Goal: Find specific page/section: Find specific page/section

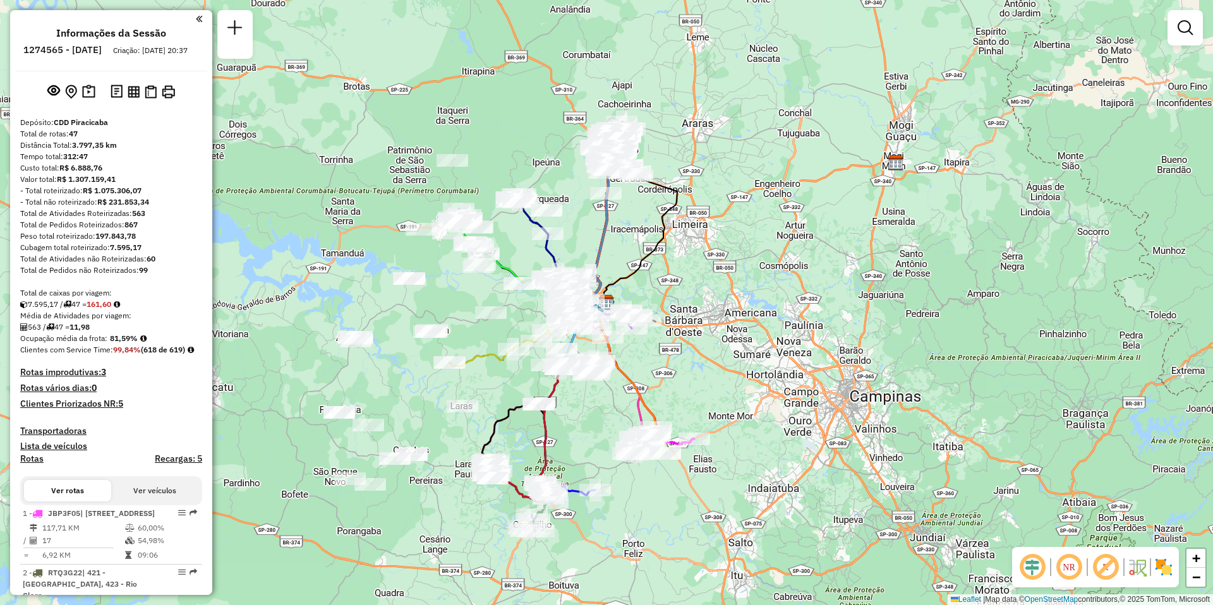
scroll to position [2906, 0]
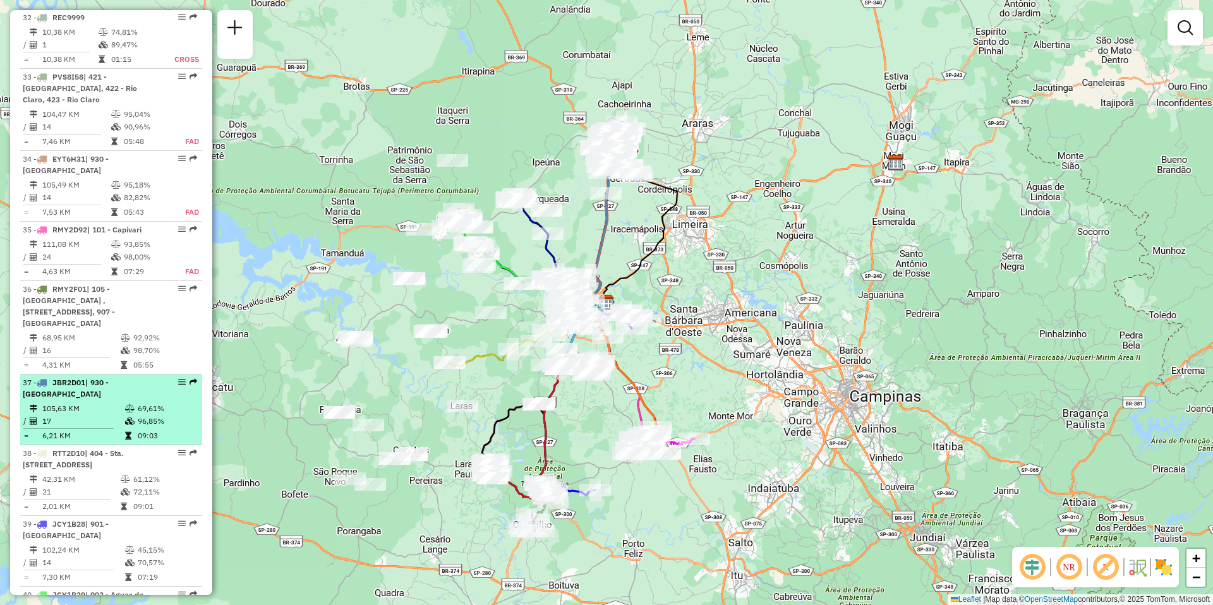
click at [178, 378] on em at bounding box center [182, 382] width 8 height 8
select select "**********"
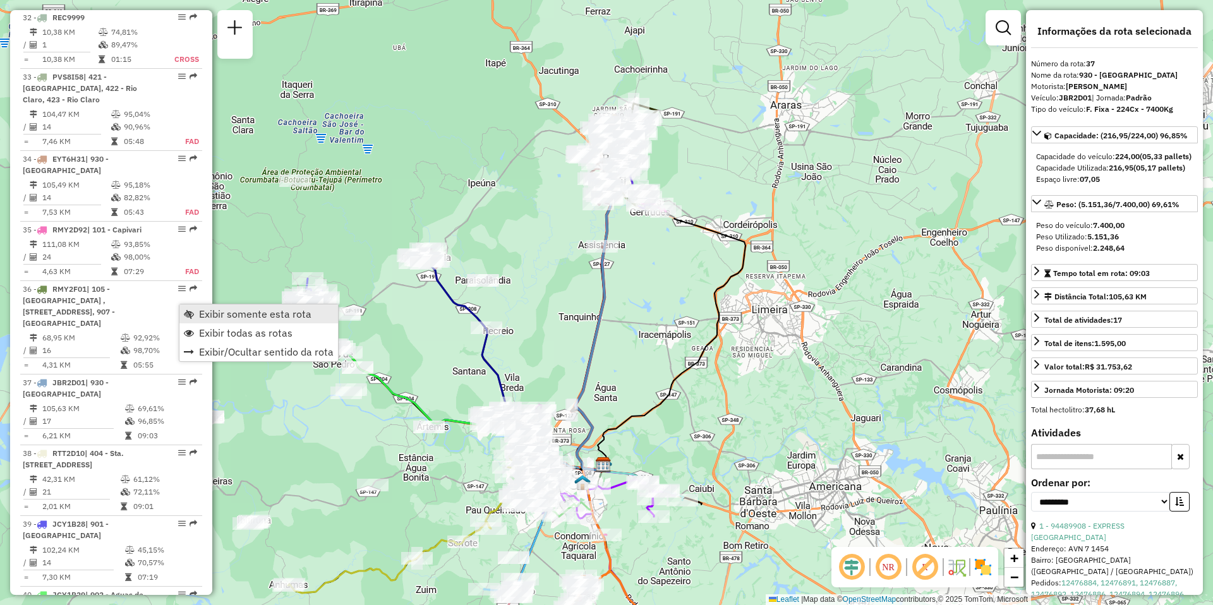
click at [230, 318] on span "Exibir somente esta rota" at bounding box center [255, 314] width 112 height 10
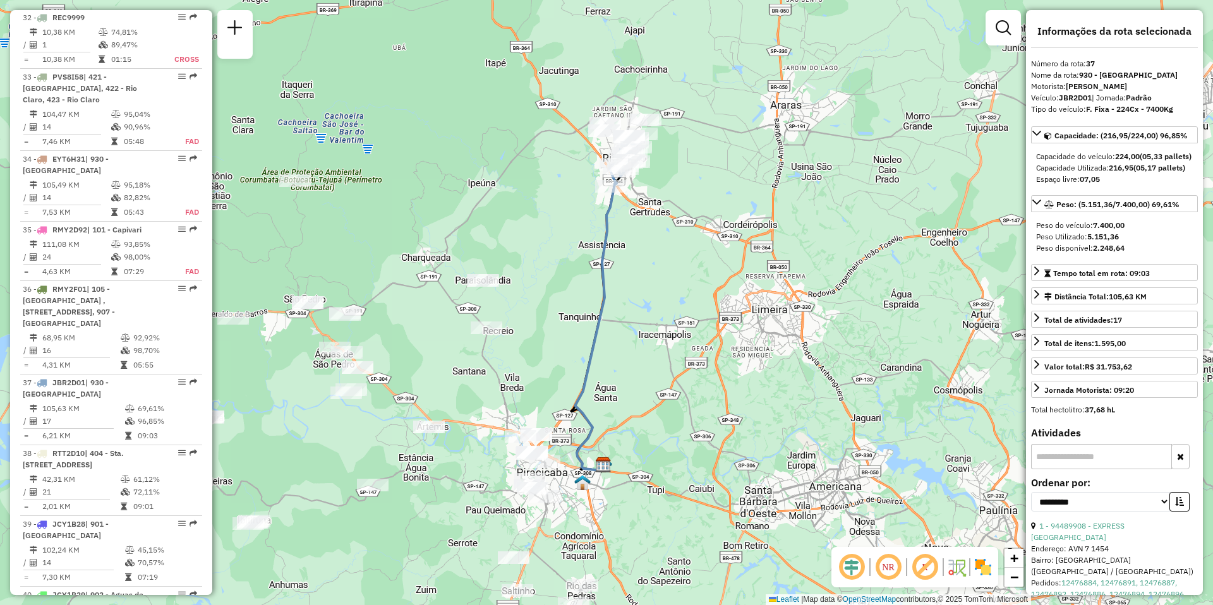
click at [1086, 469] on input "text" at bounding box center [1101, 456] width 141 height 25
type input "*"
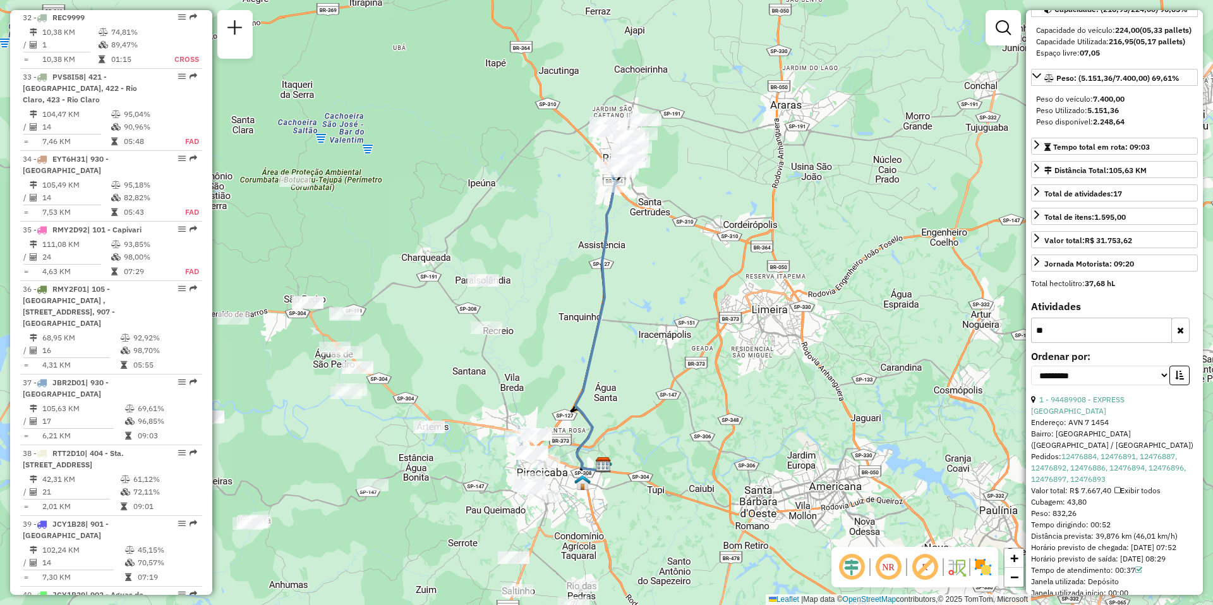
scroll to position [0, 0]
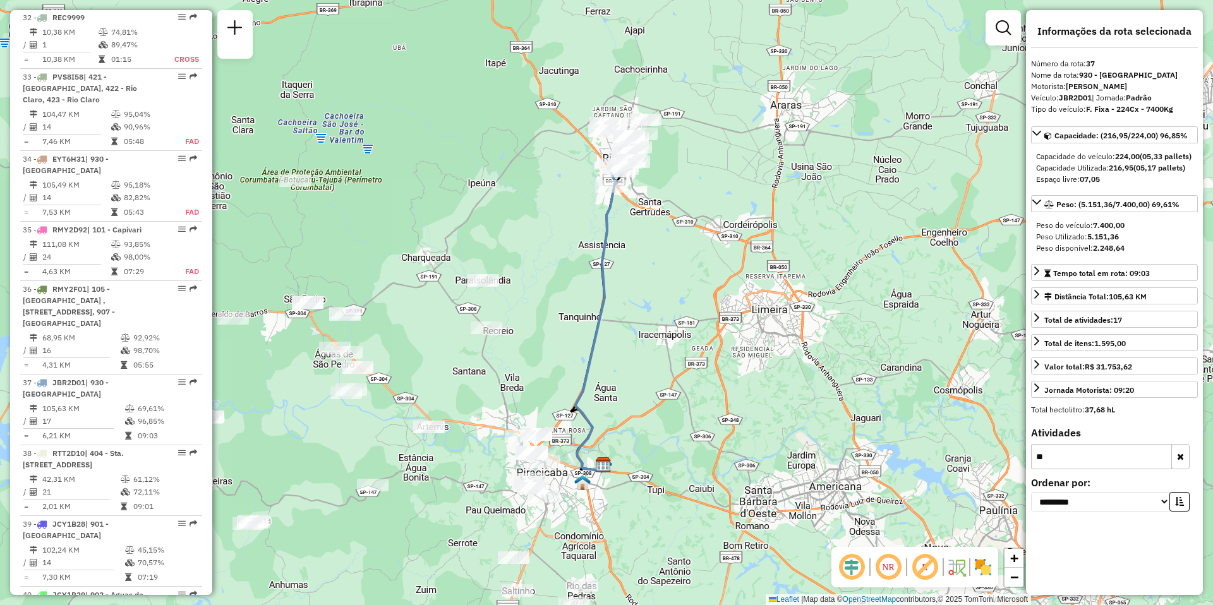
type input "*"
click at [885, 566] on em at bounding box center [888, 567] width 30 height 30
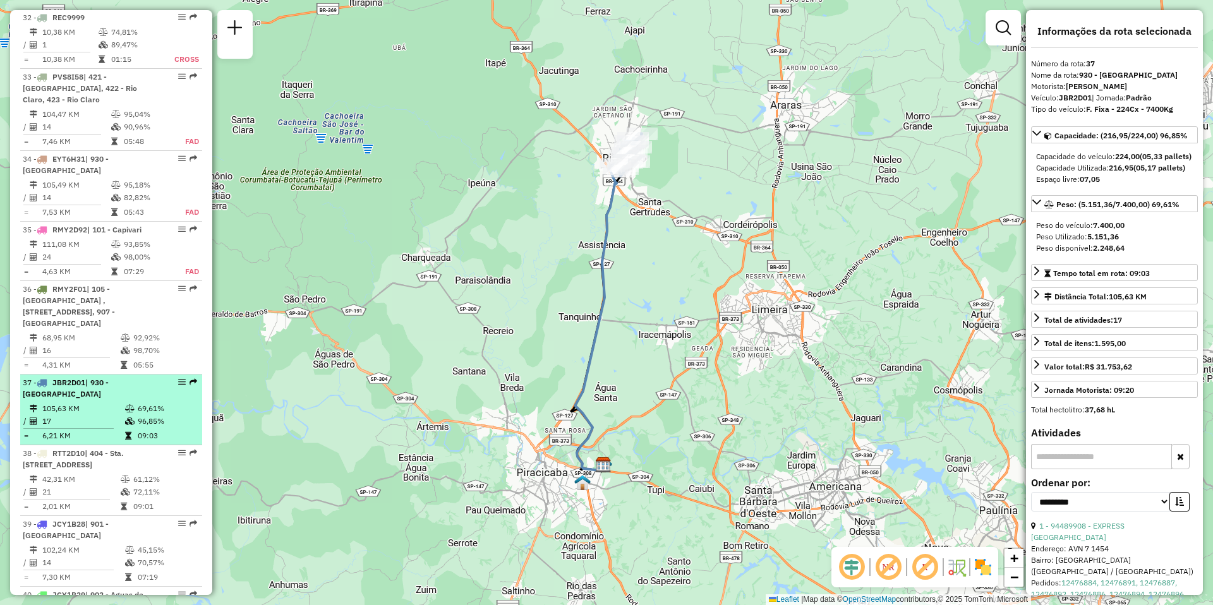
click at [106, 403] on td "105,63 KM" at bounding box center [83, 409] width 83 height 13
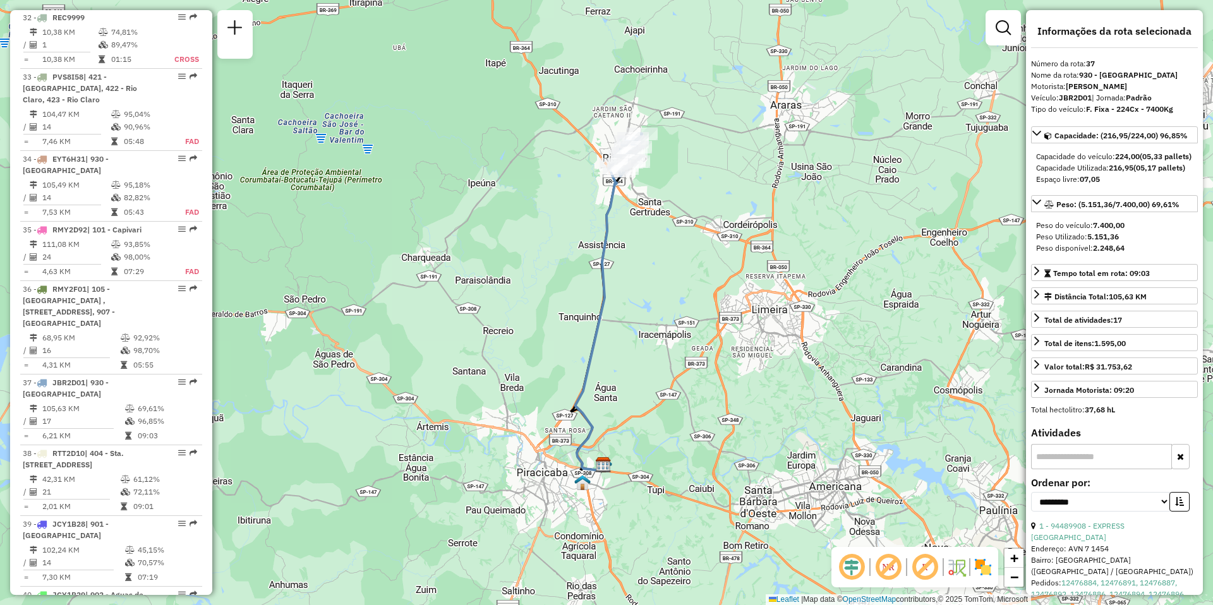
scroll to position [3367, 0]
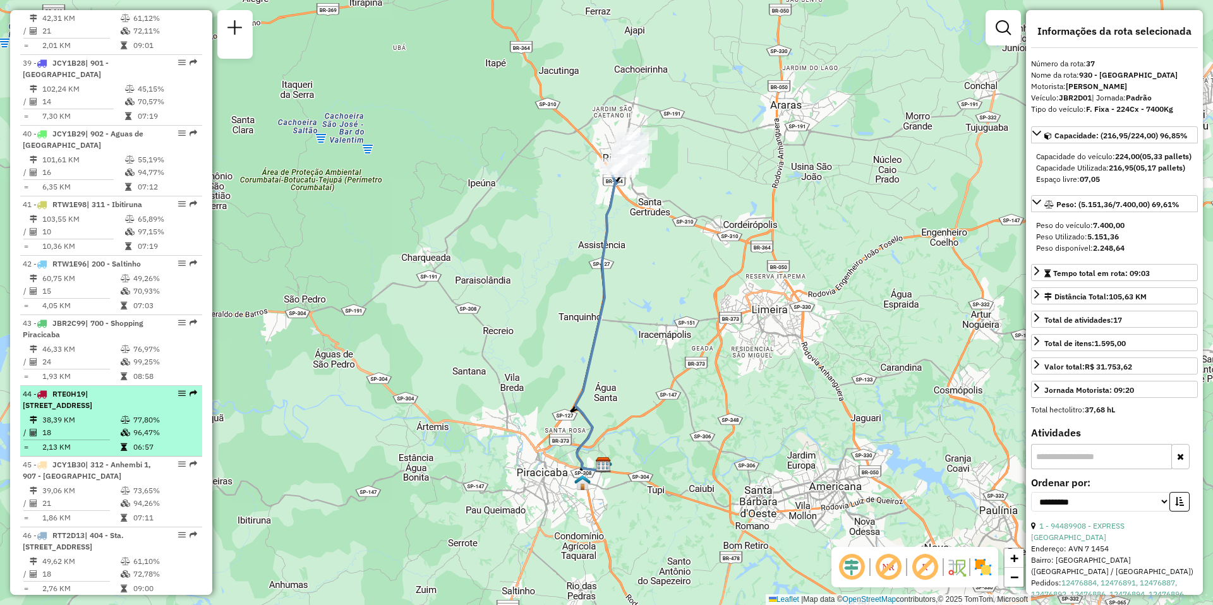
click at [76, 386] on li "44 - RTE0H19 | 905 - [GEOGRAPHIC_DATA] , 906 - [GEOGRAPHIC_DATA] 38,39 KM 77,80…" at bounding box center [111, 421] width 182 height 71
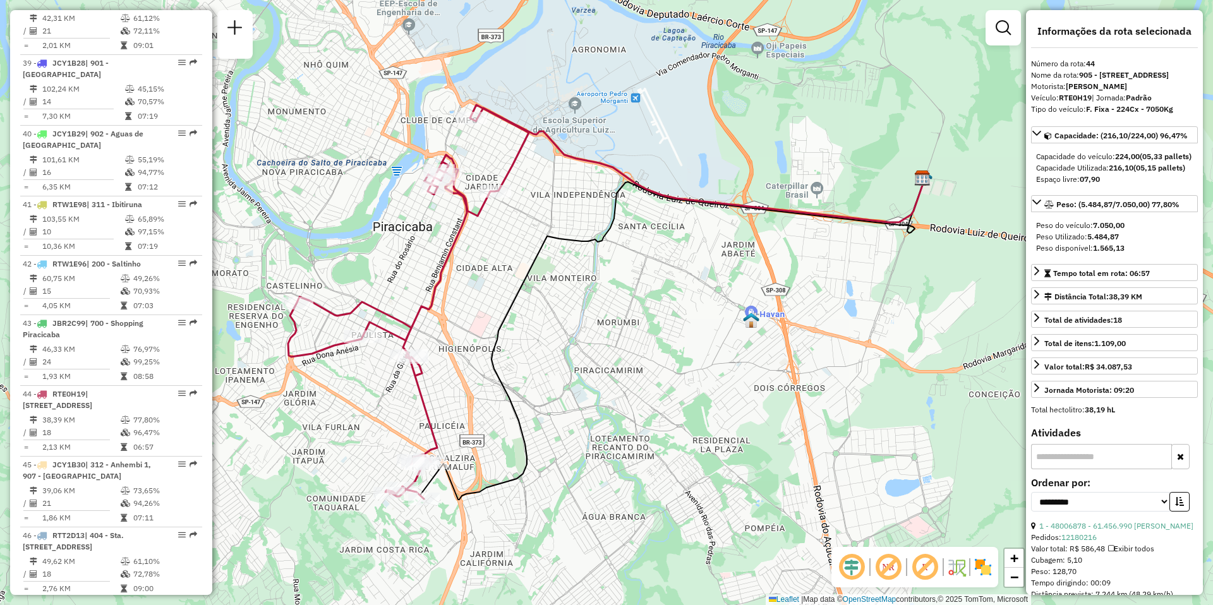
drag, startPoint x: 1067, startPoint y: 493, endPoint x: 1061, endPoint y: 490, distance: 7.1
click at [1067, 469] on input "text" at bounding box center [1101, 456] width 141 height 25
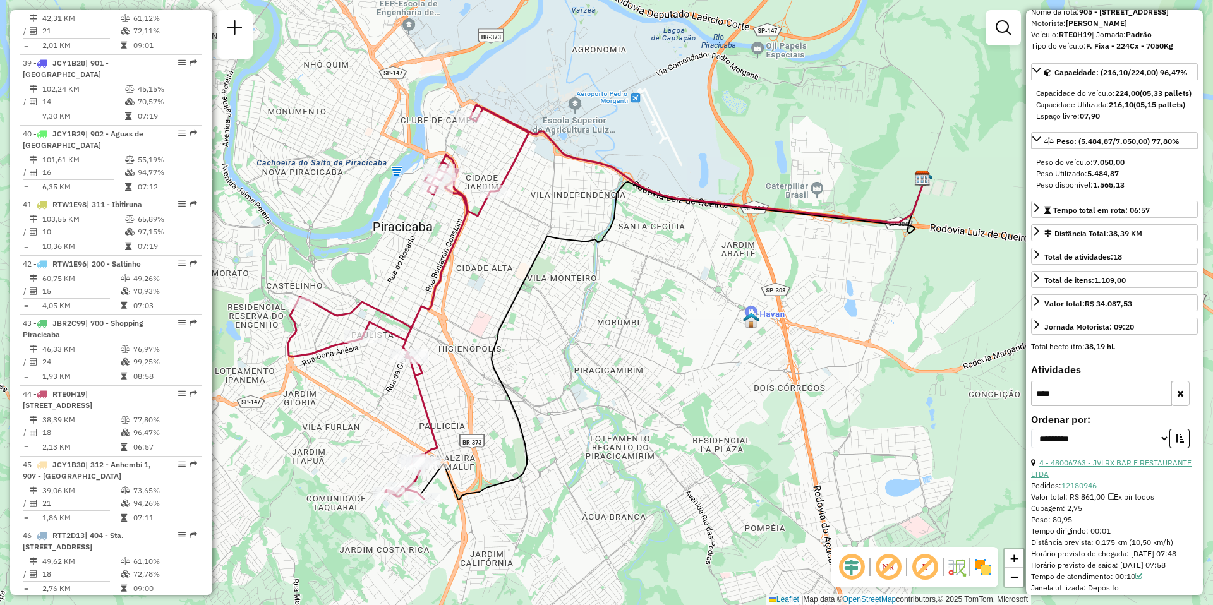
type input "****"
click at [1127, 479] on link "4 - 48006763 - JVLRX BAR E RESTAURANTE LTDA" at bounding box center [1111, 468] width 160 height 21
